Goal: Use online tool/utility

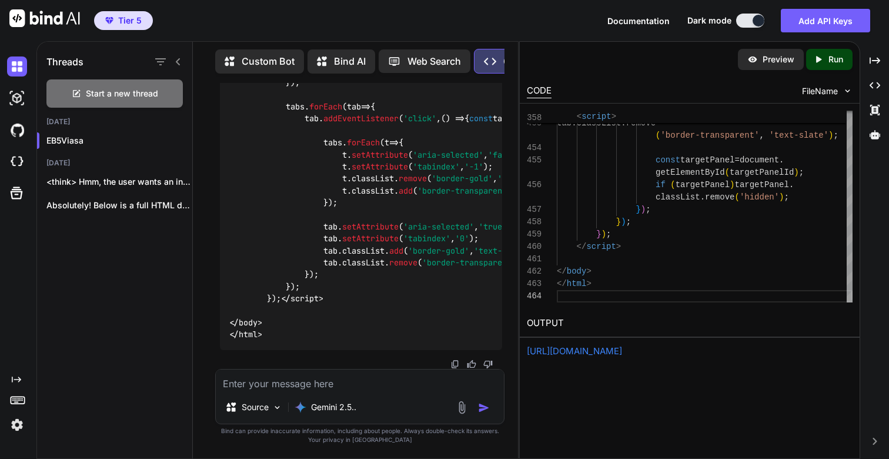
scroll to position [71522, 0]
click at [319, 387] on textarea at bounding box center [360, 379] width 288 height 21
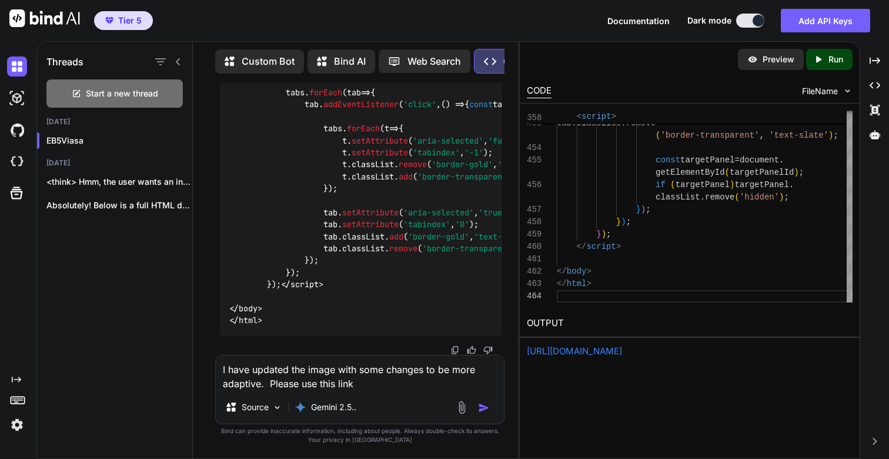
paste textarea "[URL][DOMAIN_NAME]"
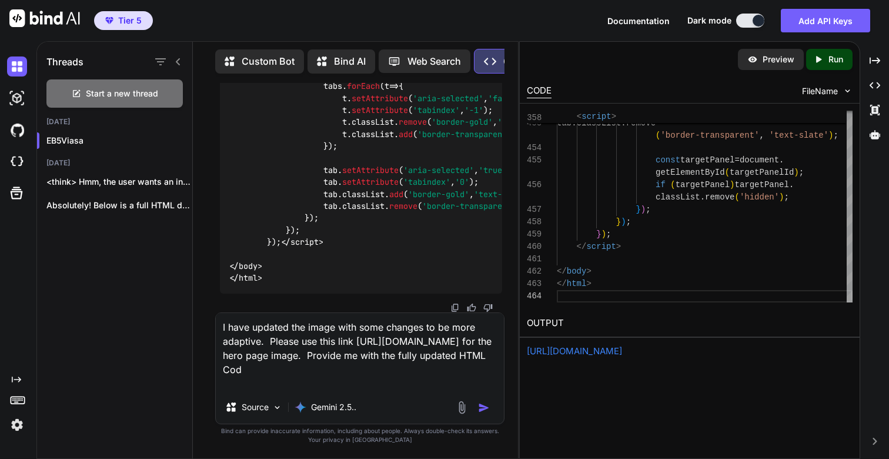
type textarea "I have updated the image with some changes to be more adaptive. Please use this…"
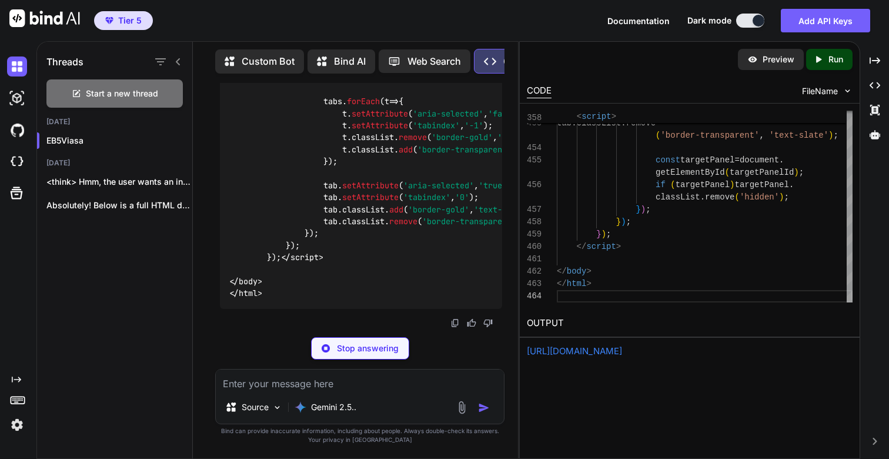
scroll to position [77422, 0]
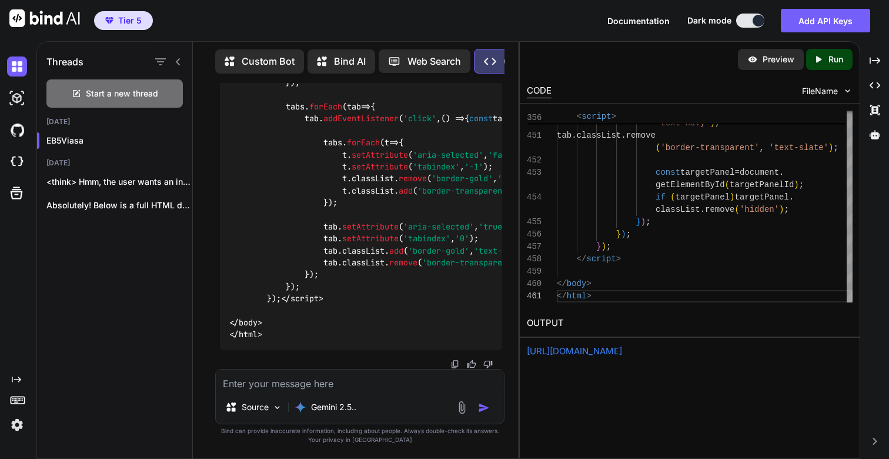
click at [841, 63] on p "Run" at bounding box center [835, 59] width 15 height 12
click at [598, 353] on link "[URL][DOMAIN_NAME]" at bounding box center [574, 350] width 95 height 11
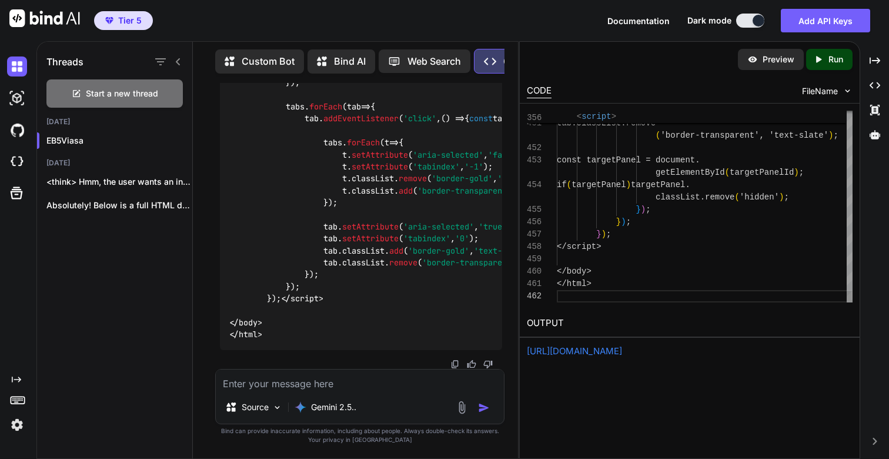
scroll to position [0, 0]
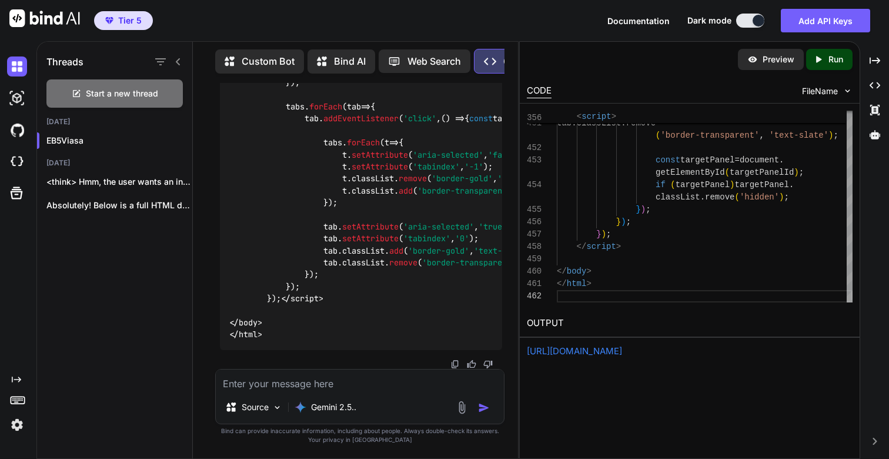
click at [838, 58] on p "Run" at bounding box center [835, 59] width 15 height 12
click at [588, 349] on link "[URL][DOMAIN_NAME]" at bounding box center [574, 350] width 95 height 11
click at [319, 382] on textarea at bounding box center [360, 379] width 288 height 21
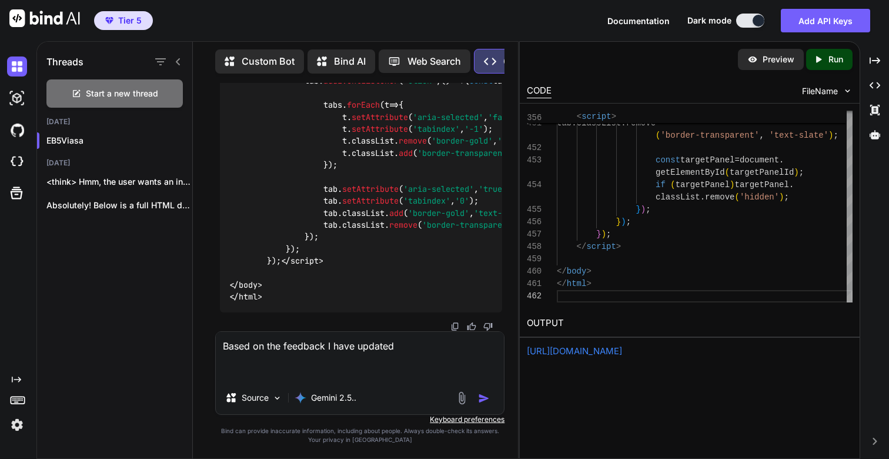
paste textarea "[URL][DOMAIN_NAME]"
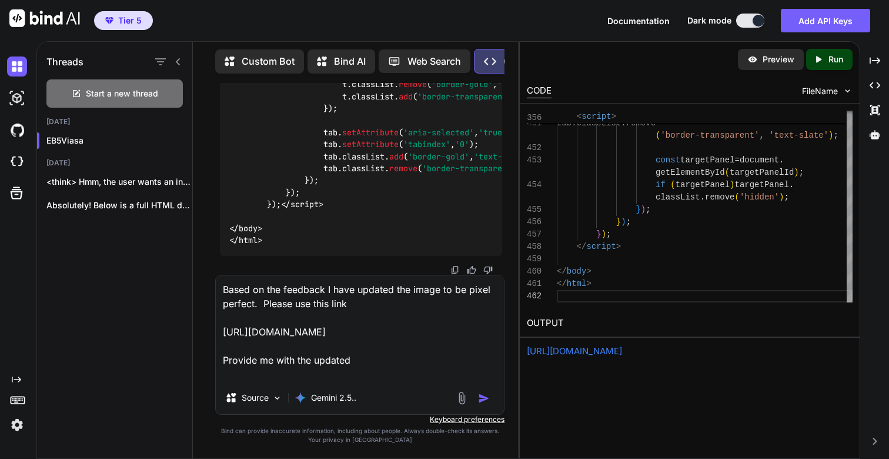
click at [313, 376] on textarea "Based on the feedback I have updated the image to be pixel perfect. Please use …" at bounding box center [360, 328] width 288 height 106
type textarea "Based on the feedback I have updated the image to be pixel perfect. Please use …"
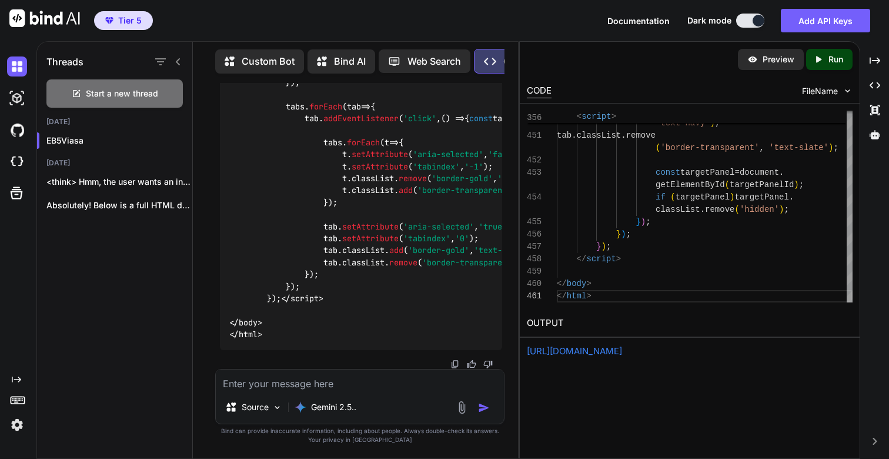
scroll to position [77965, 0]
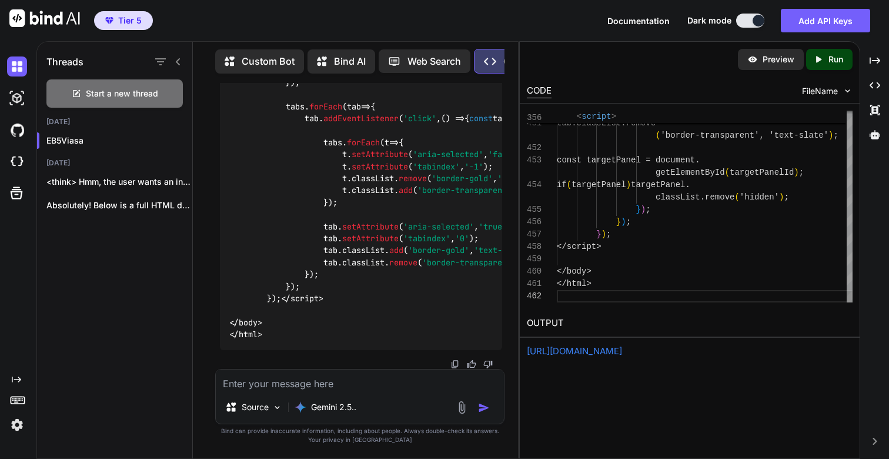
scroll to position [0, 0]
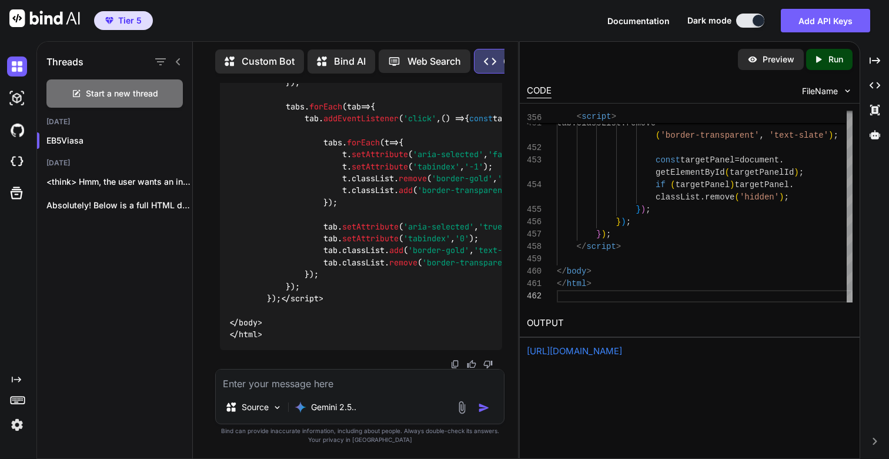
click at [832, 61] on p "Run" at bounding box center [835, 59] width 15 height 12
click at [591, 353] on link "[URL][DOMAIN_NAME]" at bounding box center [574, 350] width 95 height 11
